Goal: Task Accomplishment & Management: Use online tool/utility

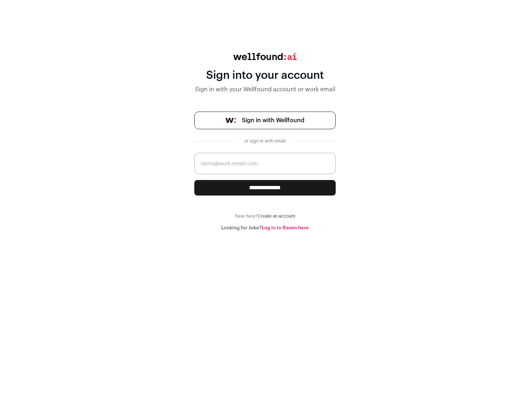
click at [273, 120] on span "Sign in with Wellfound" at bounding box center [273, 120] width 63 height 9
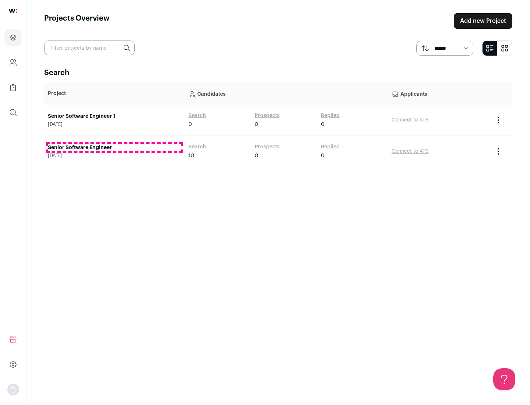
click at [114, 147] on link "Senior Software Engineer" at bounding box center [114, 147] width 133 height 7
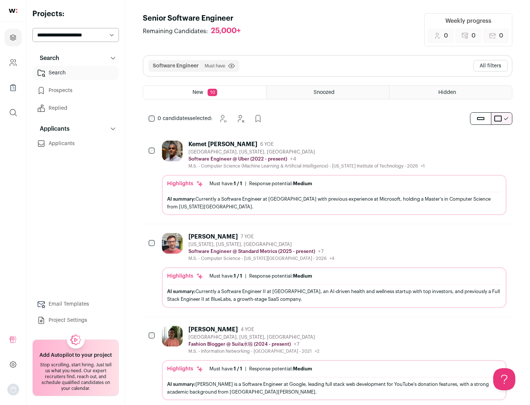
click at [327, 178] on div "Highlights Must have: 1 / 1 How many must haves have been fulfilled? | Response…" at bounding box center [334, 195] width 344 height 40
